Goal: Transaction & Acquisition: Purchase product/service

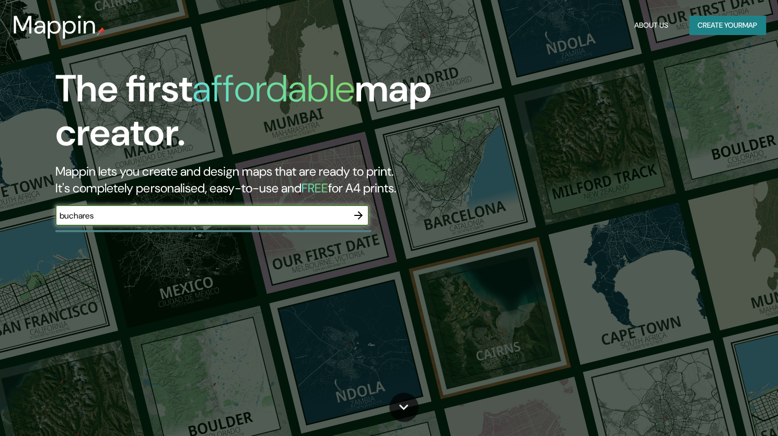
type input "[GEOGRAPHIC_DATA]"
click at [202, 220] on input "bucharest" at bounding box center [201, 216] width 293 height 12
drag, startPoint x: 202, startPoint y: 220, endPoint x: 0, endPoint y: 192, distance: 203.6
click at [0, 198] on div "The first affordable map creator. Mappin lets you create and design maps that a…" at bounding box center [389, 218] width 778 height 436
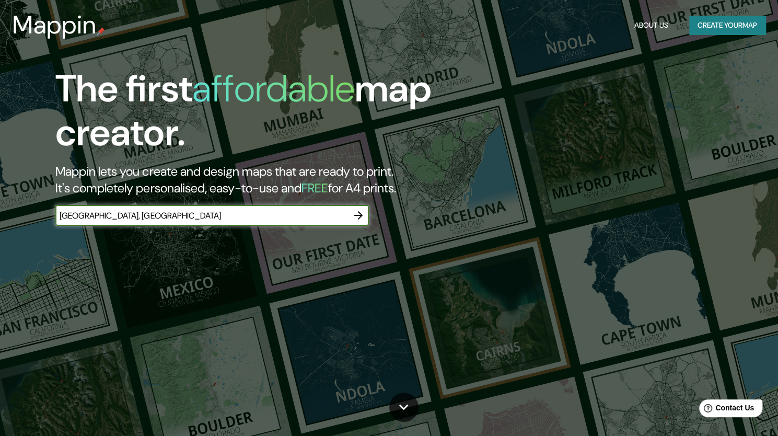
drag, startPoint x: 202, startPoint y: 214, endPoint x: 0, endPoint y: 192, distance: 203.4
click at [0, 192] on div "The first affordable map creator. Mappin lets you create and design maps that a…" at bounding box center [389, 218] width 778 height 436
type input "brasov"
type input "brasov, [GEOGRAPHIC_DATA]"
click at [354, 217] on icon "button" at bounding box center [358, 215] width 13 height 13
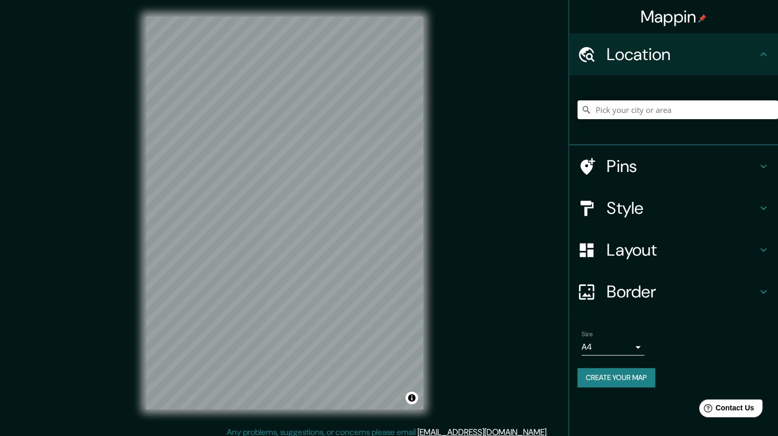
click at [635, 106] on input "Pick your city or area" at bounding box center [677, 109] width 201 height 19
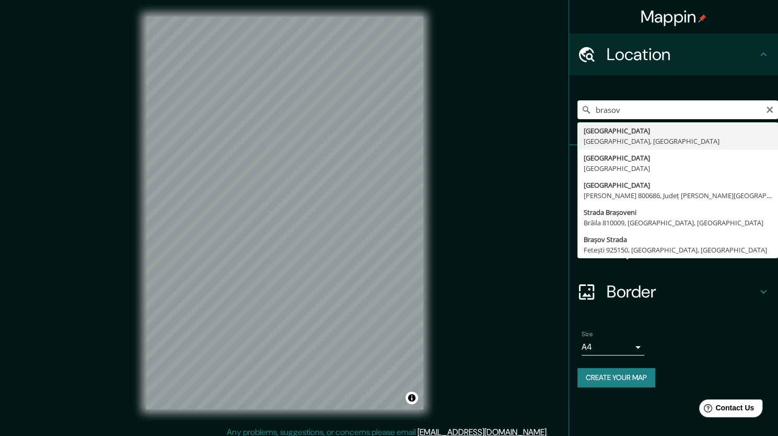
type input "Brașov, Brașov, Roumanie"
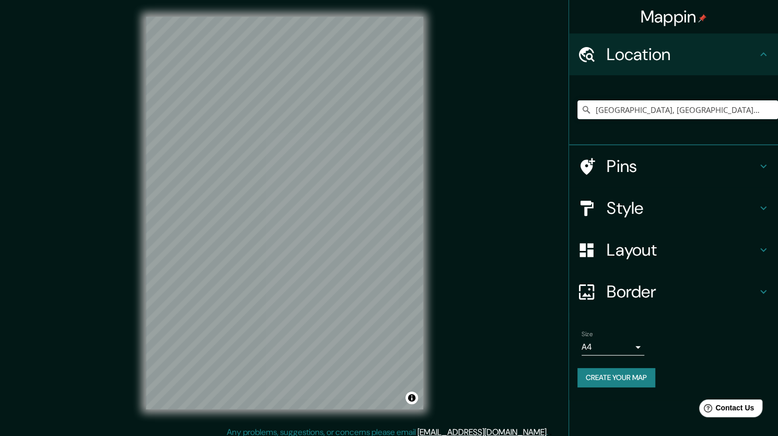
click at [640, 253] on h4 "Layout" at bounding box center [682, 249] width 150 height 21
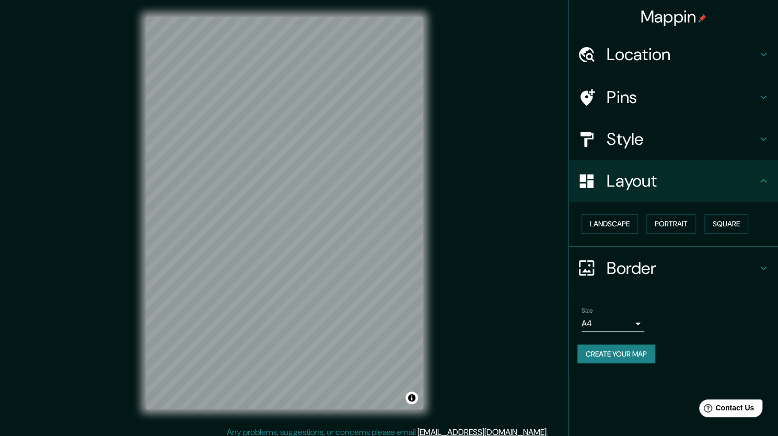
click at [681, 148] on h4 "Style" at bounding box center [682, 139] width 150 height 21
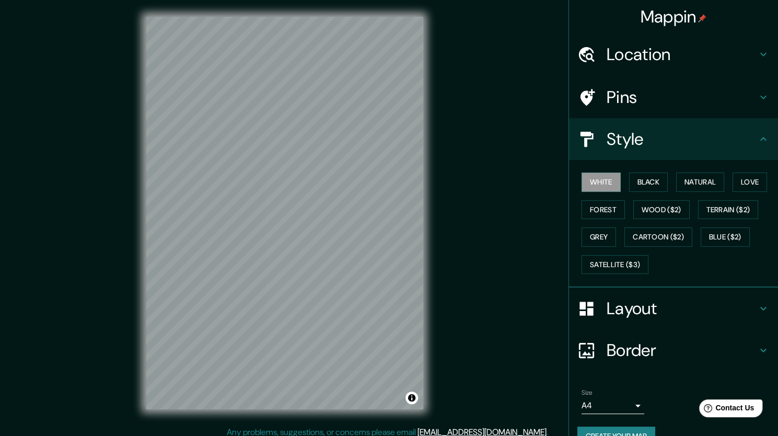
click at [667, 138] on h4 "Style" at bounding box center [682, 139] width 150 height 21
click at [639, 332] on div "Border" at bounding box center [673, 350] width 209 height 42
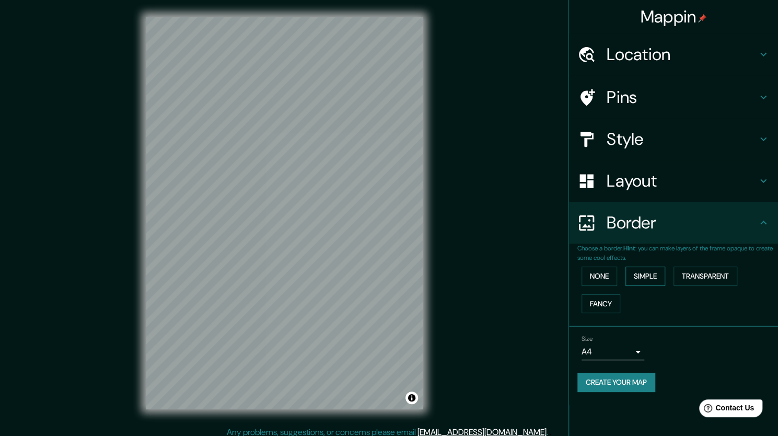
click at [653, 277] on button "Simple" at bounding box center [645, 275] width 40 height 19
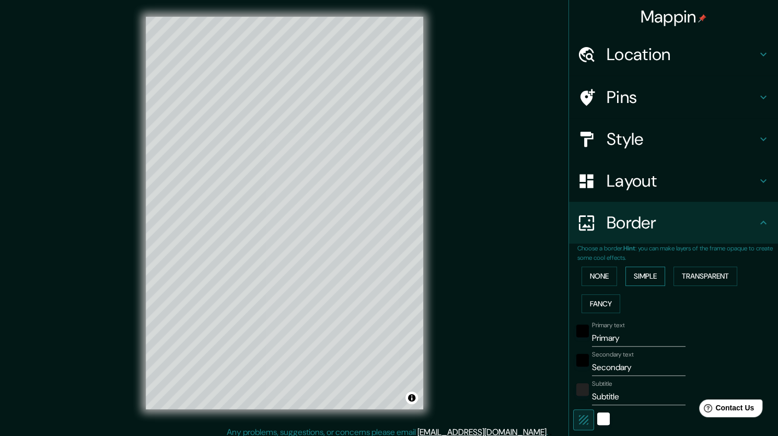
click at [653, 277] on button "Simple" at bounding box center [645, 275] width 40 height 19
type input "212"
type input "42"
click at [596, 275] on button "None" at bounding box center [600, 275] width 36 height 19
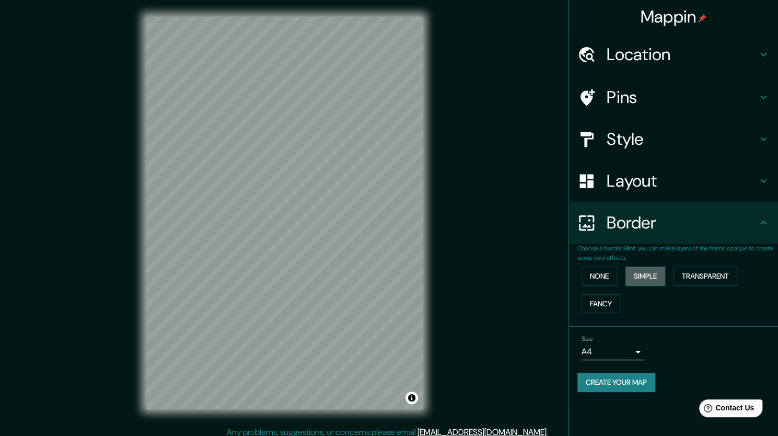
click at [657, 268] on button "Simple" at bounding box center [645, 275] width 40 height 19
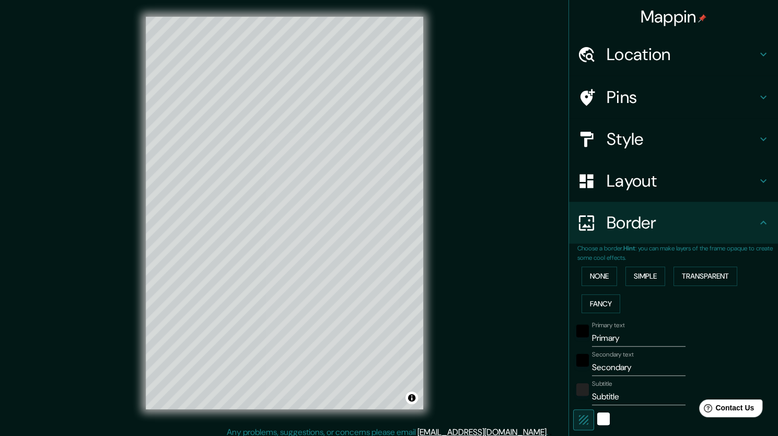
drag, startPoint x: 632, startPoint y: 399, endPoint x: 479, endPoint y: 404, distance: 153.7
click at [482, 404] on div "Mappin Location Brașov, Brașov, Roumanie Pins Style Layout Border Choose a bord…" at bounding box center [389, 221] width 778 height 443
type input "212"
type input "42"
drag, startPoint x: 646, startPoint y: 368, endPoint x: 438, endPoint y: 356, distance: 208.3
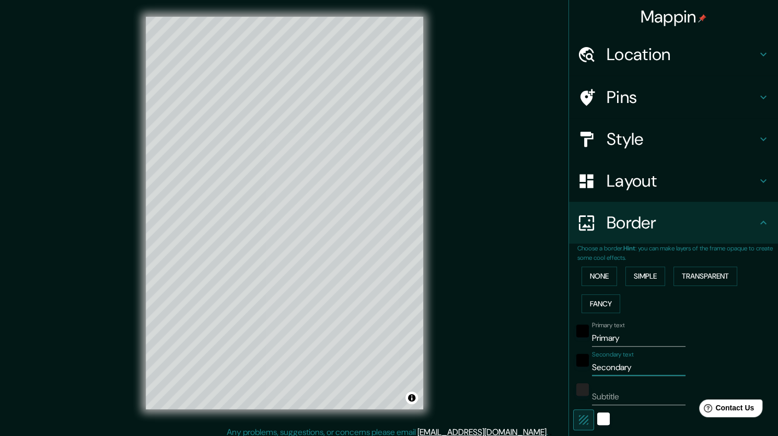
click at [438, 356] on div "Mappin Location Brașov, Brașov, Roumanie Pins Style Layout Border Choose a bord…" at bounding box center [389, 221] width 778 height 443
type input "212"
type input "42"
drag, startPoint x: 631, startPoint y: 334, endPoint x: 474, endPoint y: 336, distance: 156.8
click at [477, 335] on div "Mappin Location Brașov, Brașov, Roumanie Pins Style Layout Border Choose a bord…" at bounding box center [389, 221] width 778 height 443
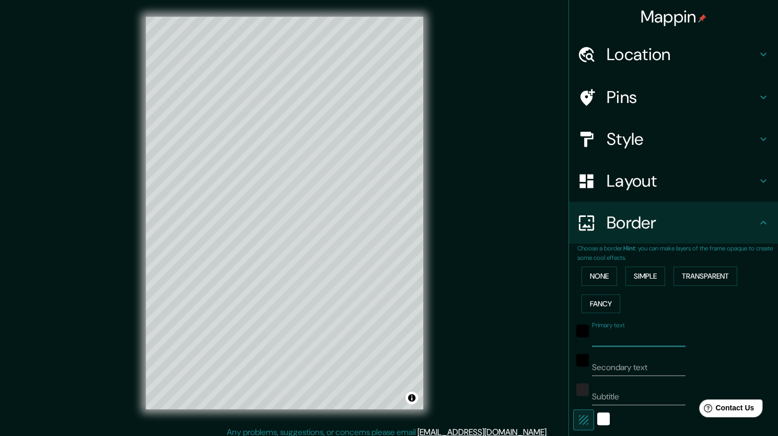
type input "212"
type input "42"
click at [728, 274] on button "Transparent" at bounding box center [705, 275] width 64 height 19
click at [588, 277] on button "None" at bounding box center [600, 275] width 36 height 19
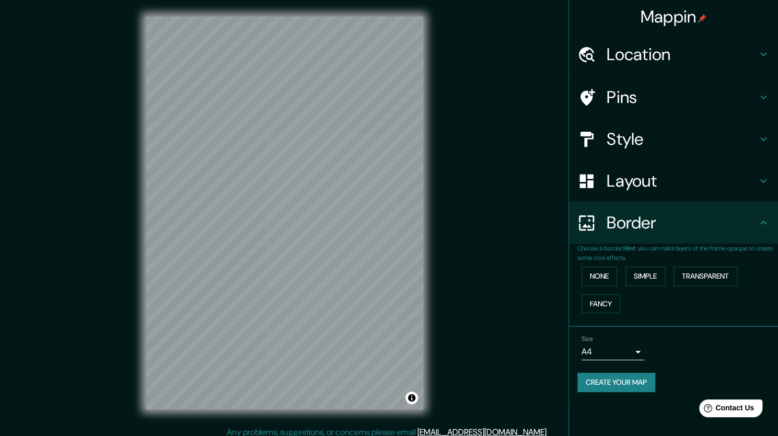
click at [630, 385] on button "Create your map" at bounding box center [616, 382] width 78 height 19
click at [625, 385] on button "Create your map" at bounding box center [616, 382] width 78 height 19
click at [634, 379] on button "Create your map" at bounding box center [616, 382] width 78 height 19
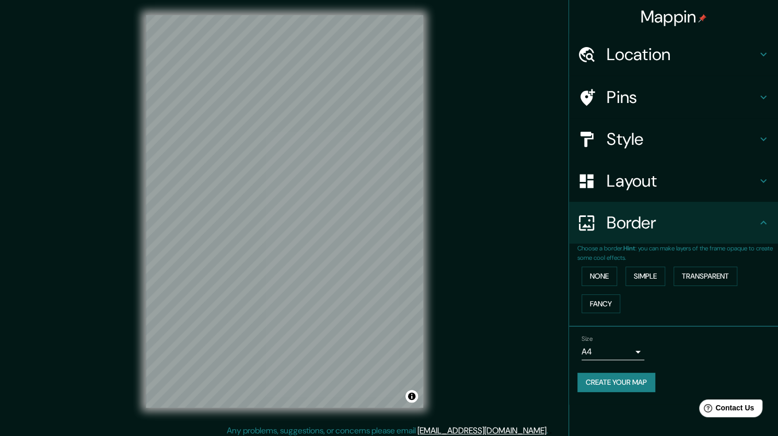
scroll to position [6, 0]
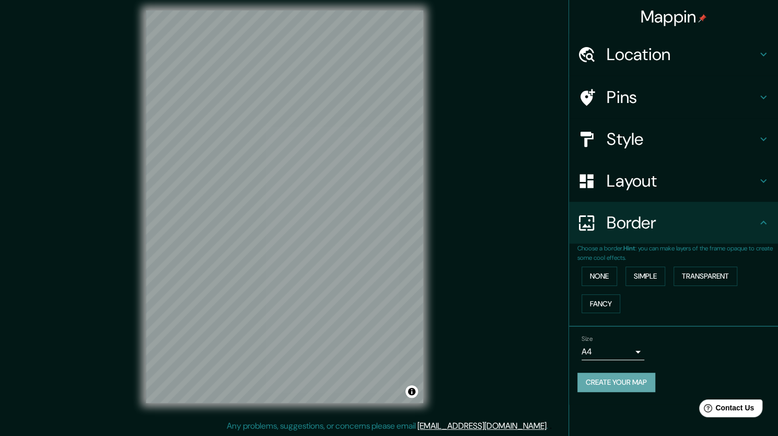
click at [611, 385] on button "Create your map" at bounding box center [616, 382] width 78 height 19
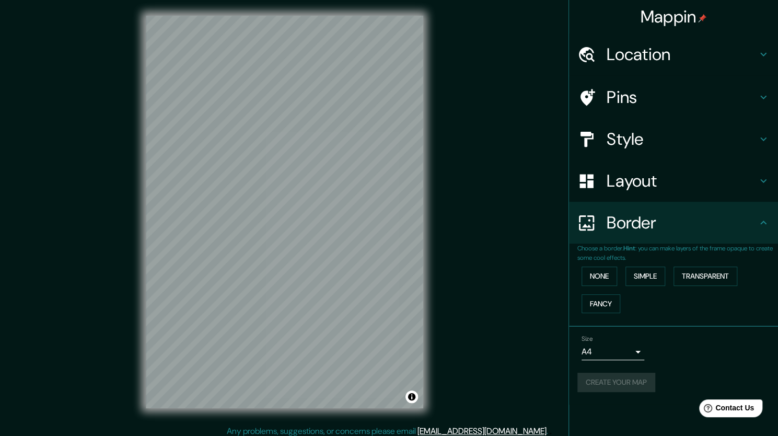
scroll to position [0, 0]
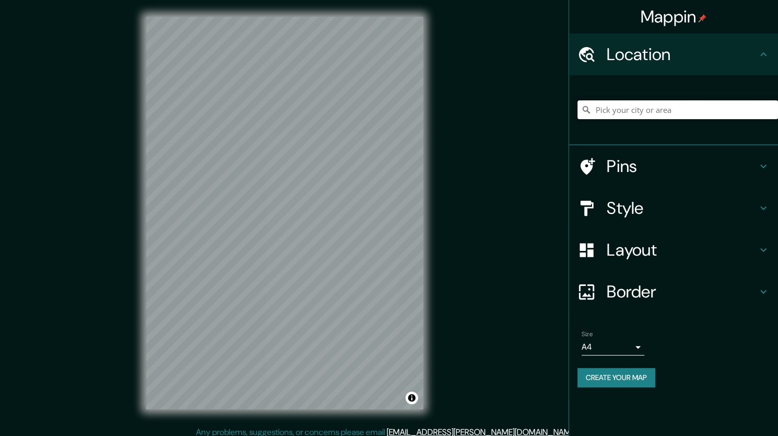
drag, startPoint x: 0, startPoint y: 0, endPoint x: 644, endPoint y: 113, distance: 653.6
click at [644, 113] on input "Pick your city or area" at bounding box center [677, 109] width 201 height 19
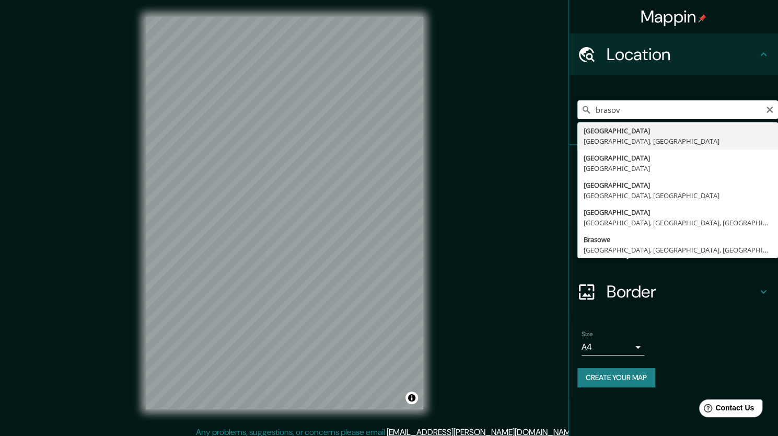
type input "Brașov, Brașov, Roumanie"
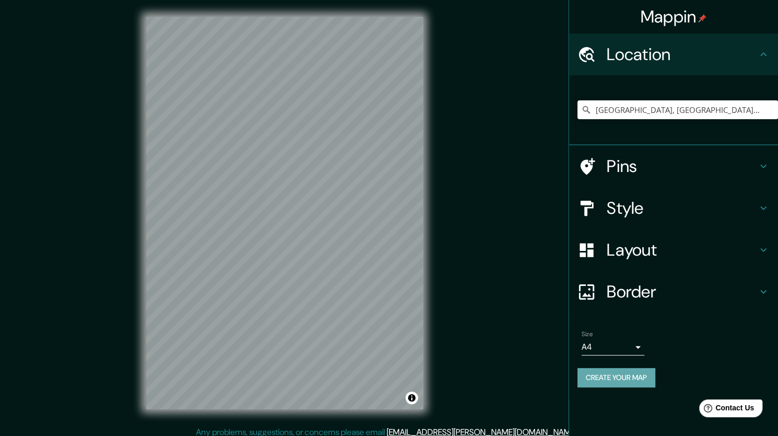
click at [632, 380] on button "Create your map" at bounding box center [616, 377] width 78 height 19
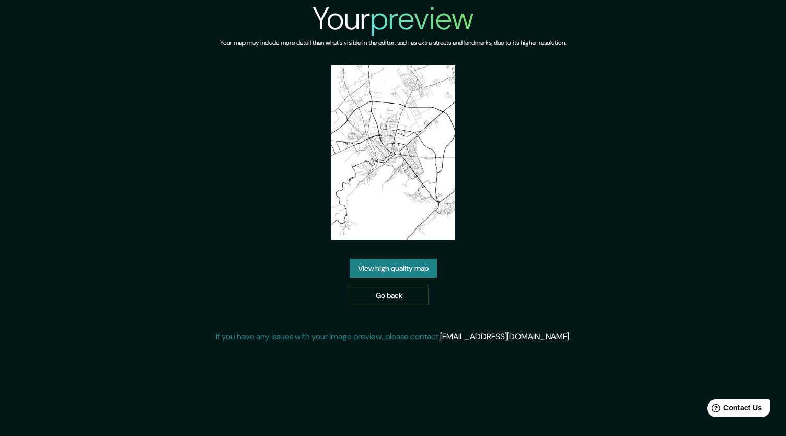
click at [400, 264] on link "View high quality map" at bounding box center [393, 268] width 87 height 19
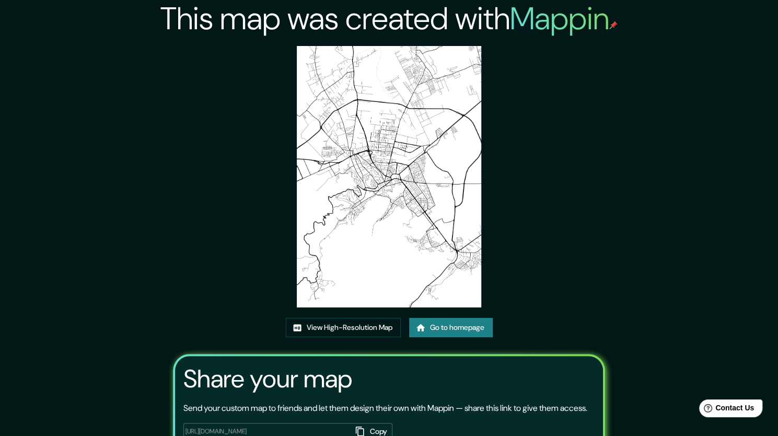
click at [469, 330] on link "Go to homepage" at bounding box center [451, 327] width 84 height 19
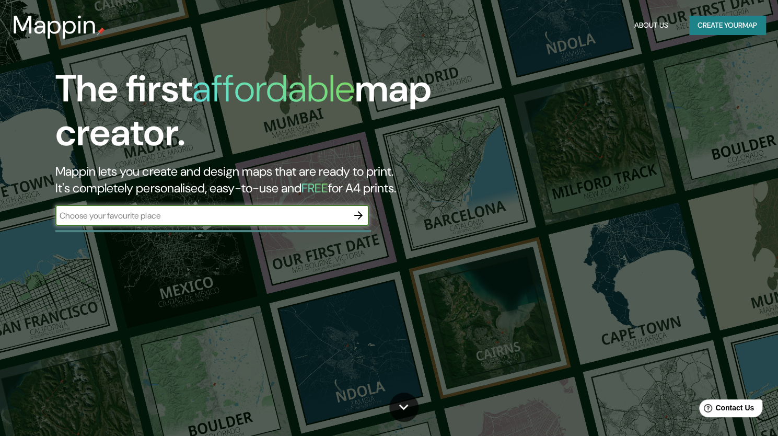
click at [157, 195] on h2 "Mappin lets you create and design maps that are ready to print. It's completely…" at bounding box center [249, 179] width 389 height 33
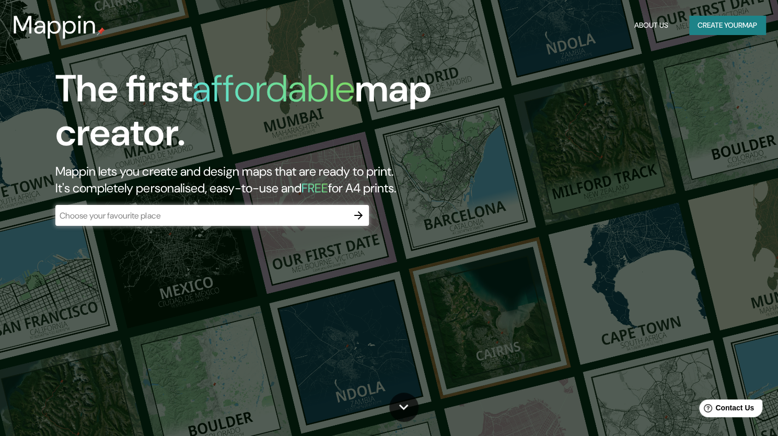
click at [153, 209] on div "​" at bounding box center [211, 215] width 313 height 21
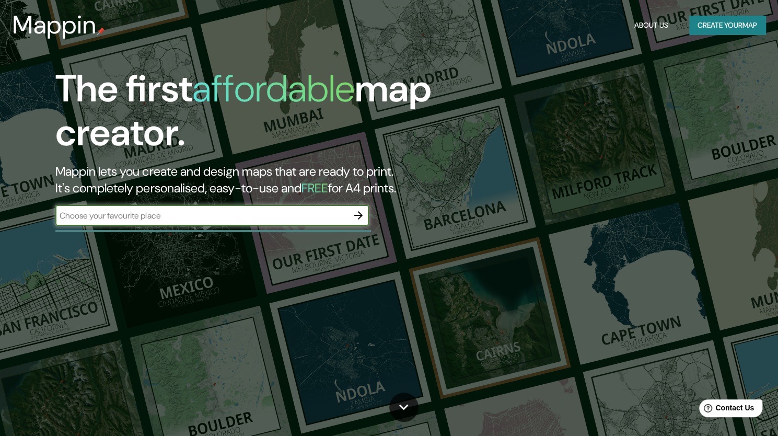
type input "n"
type input "bucharest"
click at [359, 212] on icon "button" at bounding box center [358, 215] width 8 height 8
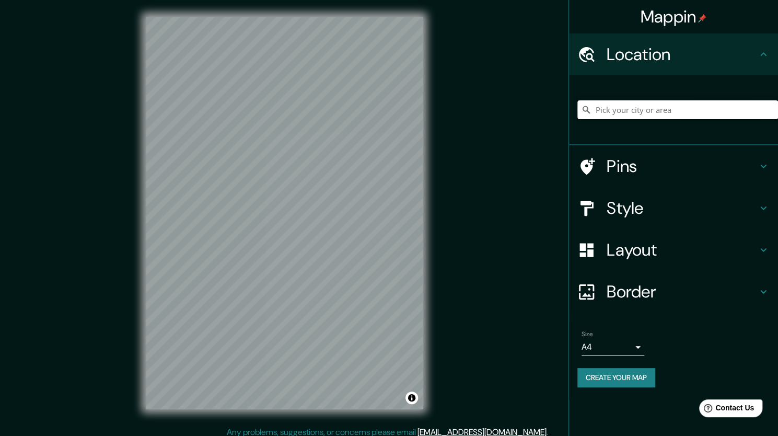
click at [625, 105] on input "Pick your city or area" at bounding box center [677, 109] width 201 height 19
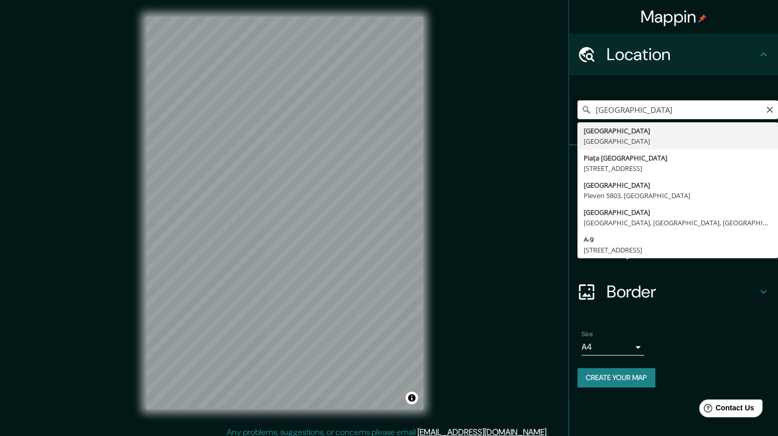
type input "Bucarest, Roumanie"
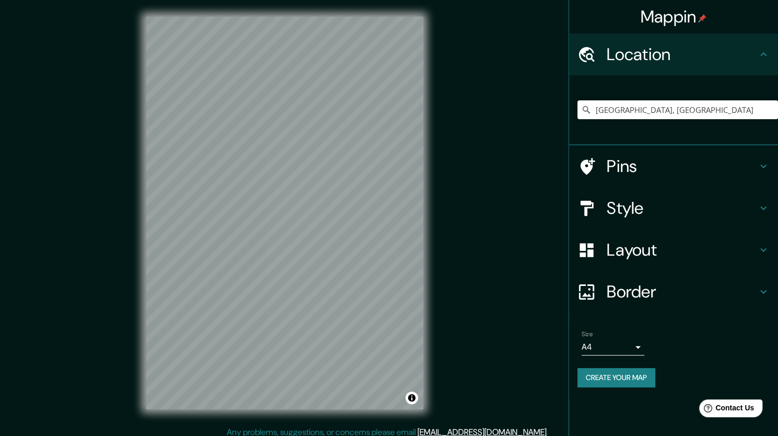
click at [634, 380] on button "Create your map" at bounding box center [616, 377] width 78 height 19
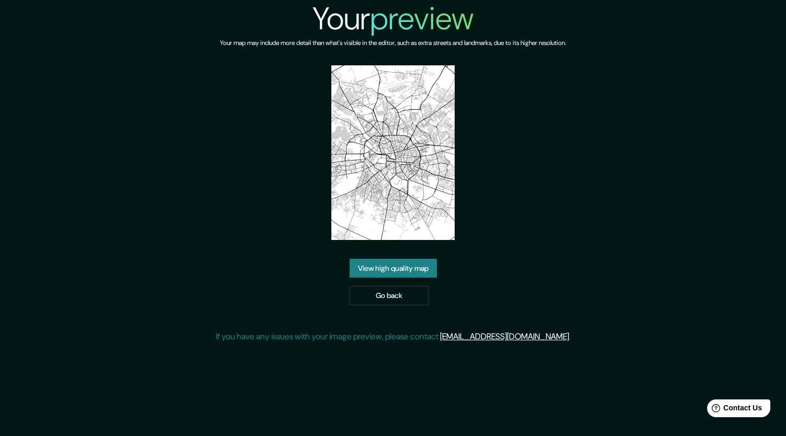
click at [388, 271] on link "View high quality map" at bounding box center [393, 268] width 87 height 19
